Goal: Find specific page/section: Find specific page/section

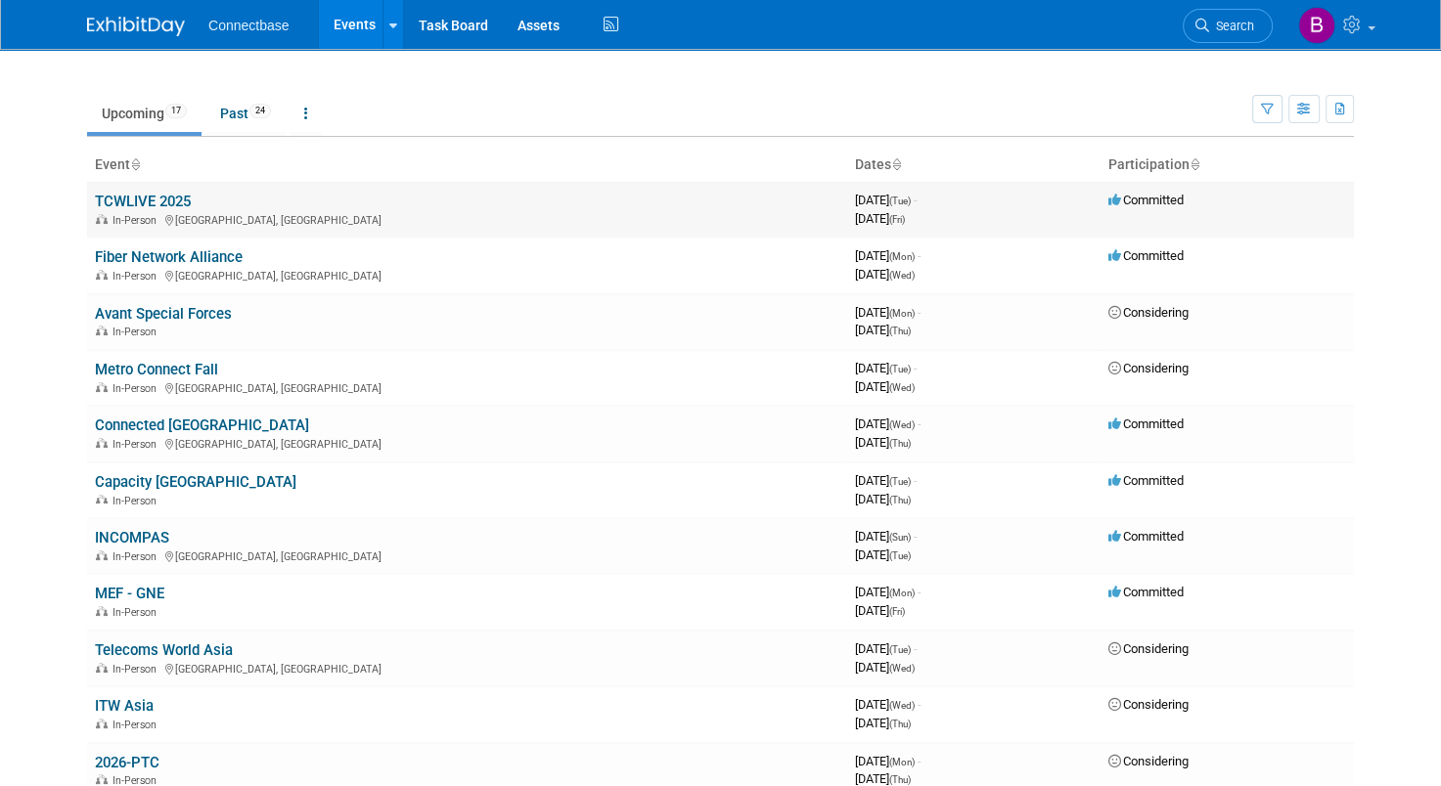
click at [125, 200] on link "TCWLIVE 2025" at bounding box center [143, 202] width 96 height 18
click at [235, 105] on link "Past 24" at bounding box center [245, 113] width 80 height 37
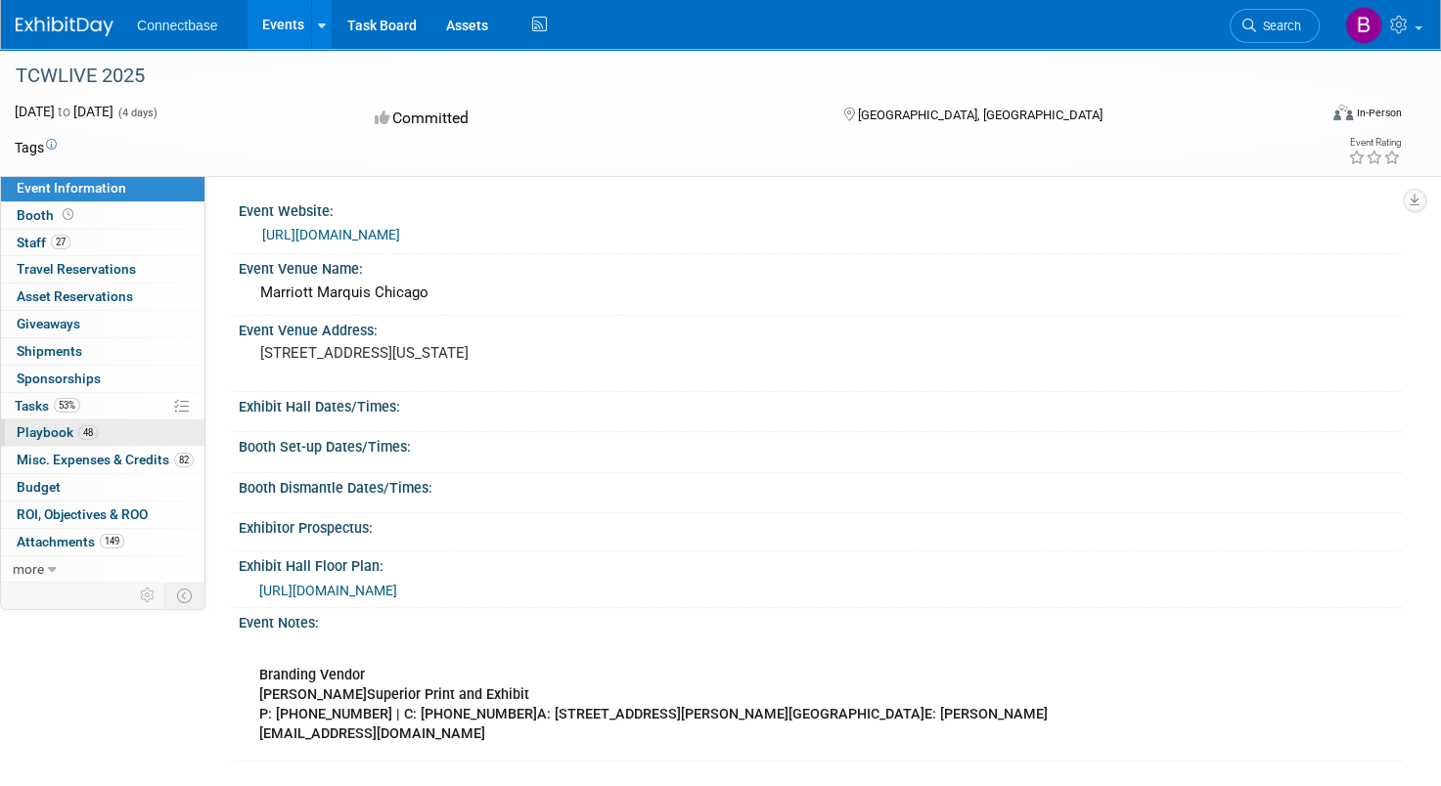
click at [59, 427] on span "Playbook 48" at bounding box center [57, 433] width 81 height 16
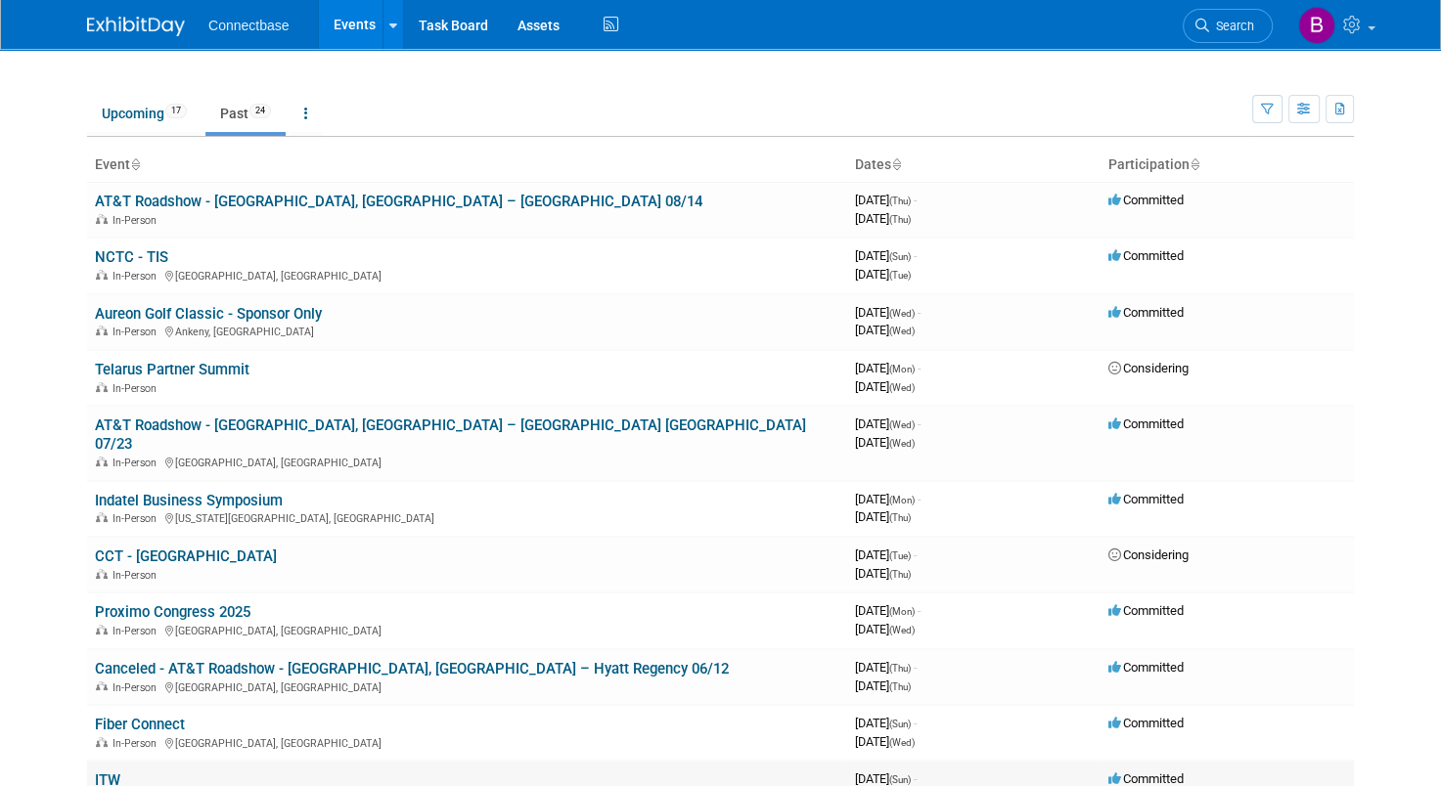
click at [97, 772] on link "ITW" at bounding box center [107, 781] width 25 height 18
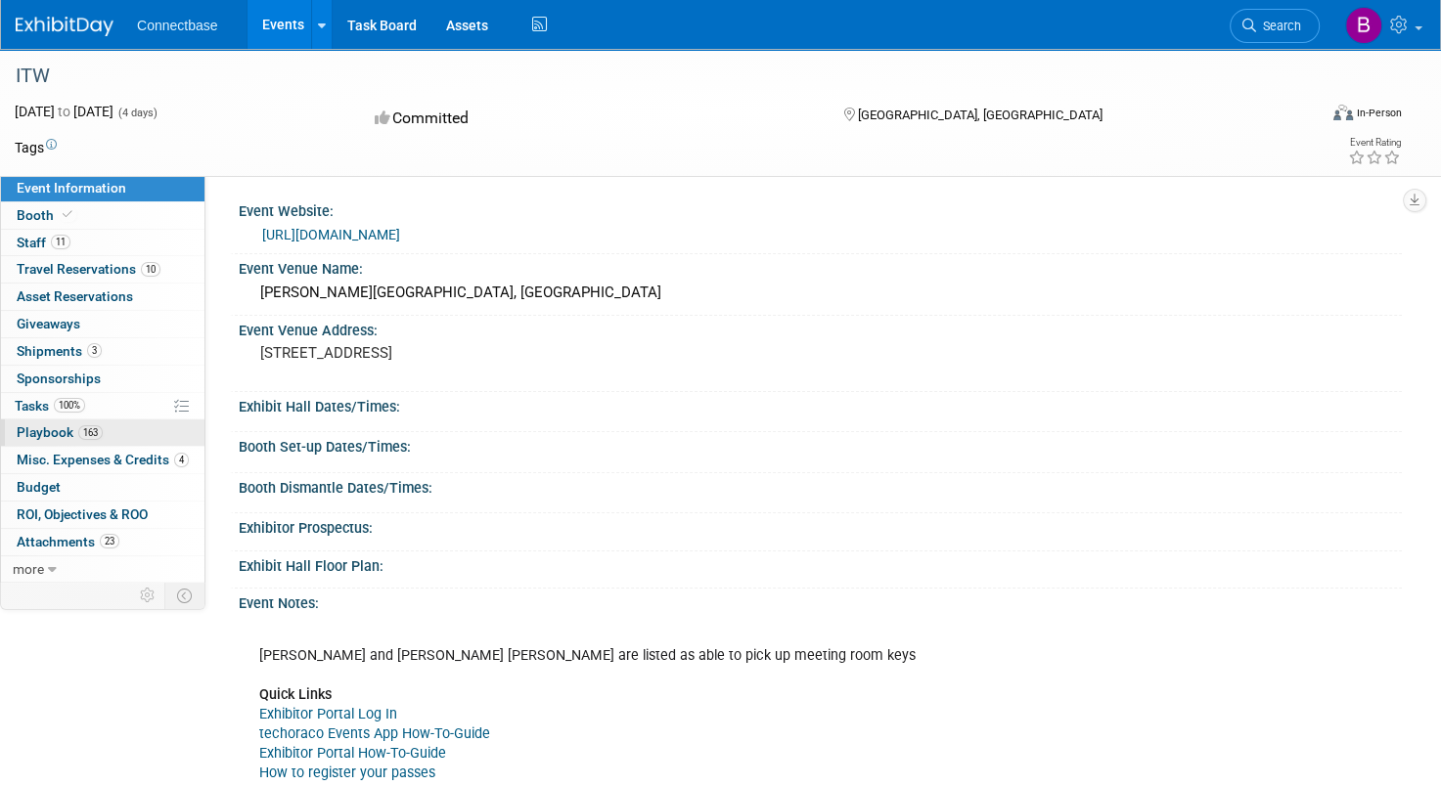
click at [61, 438] on span "Playbook 163" at bounding box center [60, 433] width 86 height 16
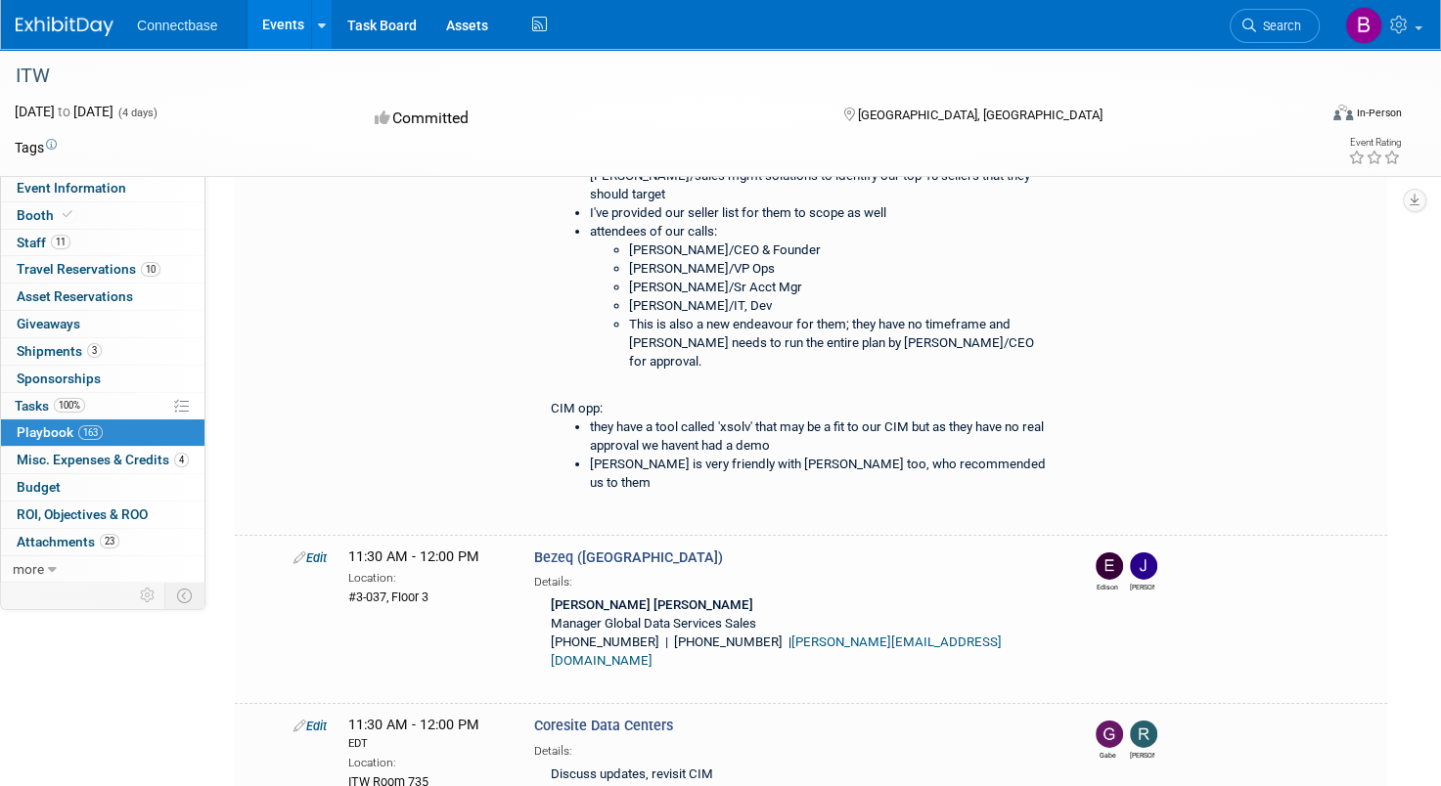
scroll to position [6341, 0]
